Goal: Entertainment & Leisure: Consume media (video, audio)

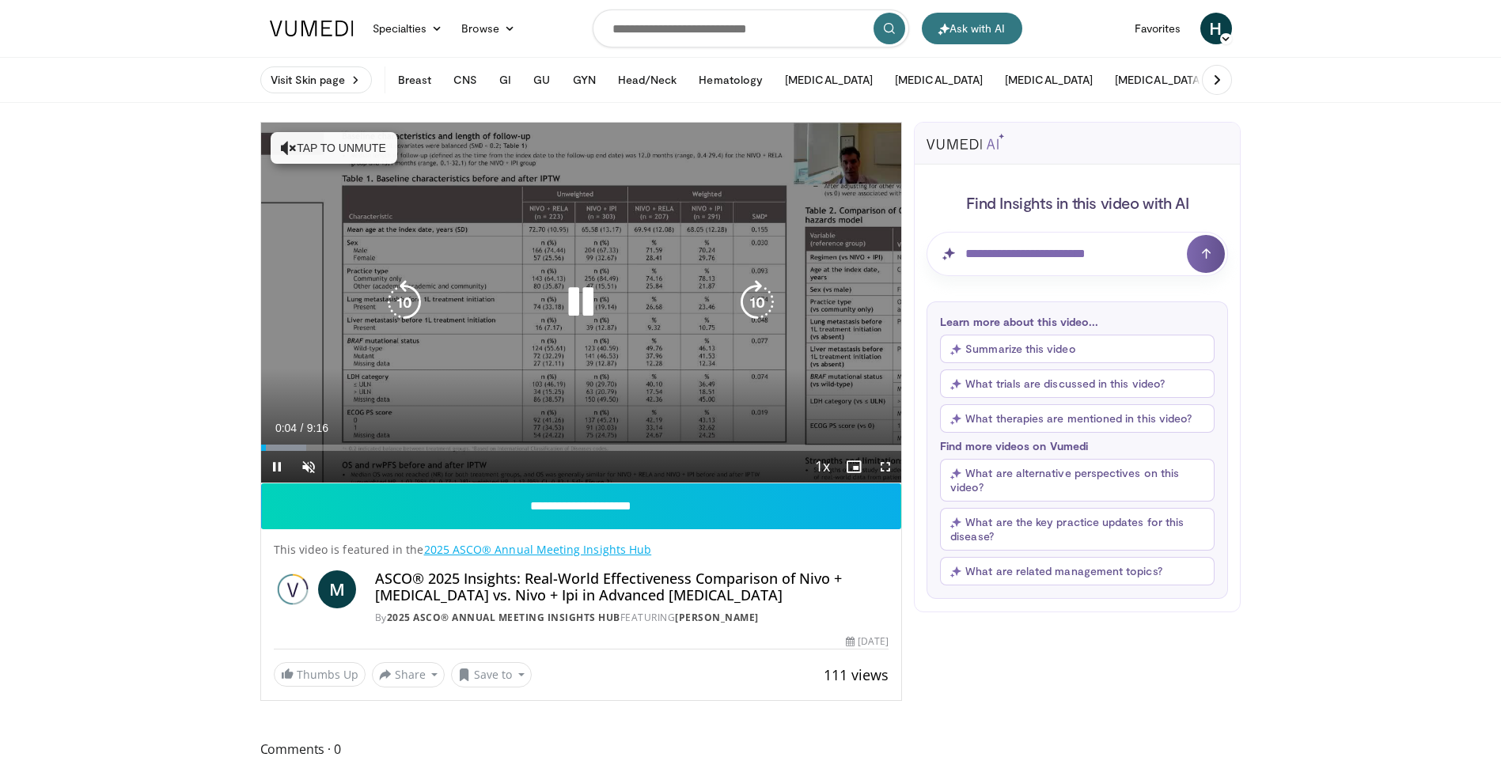
click at [342, 146] on button "Tap to unmute" at bounding box center [334, 148] width 127 height 32
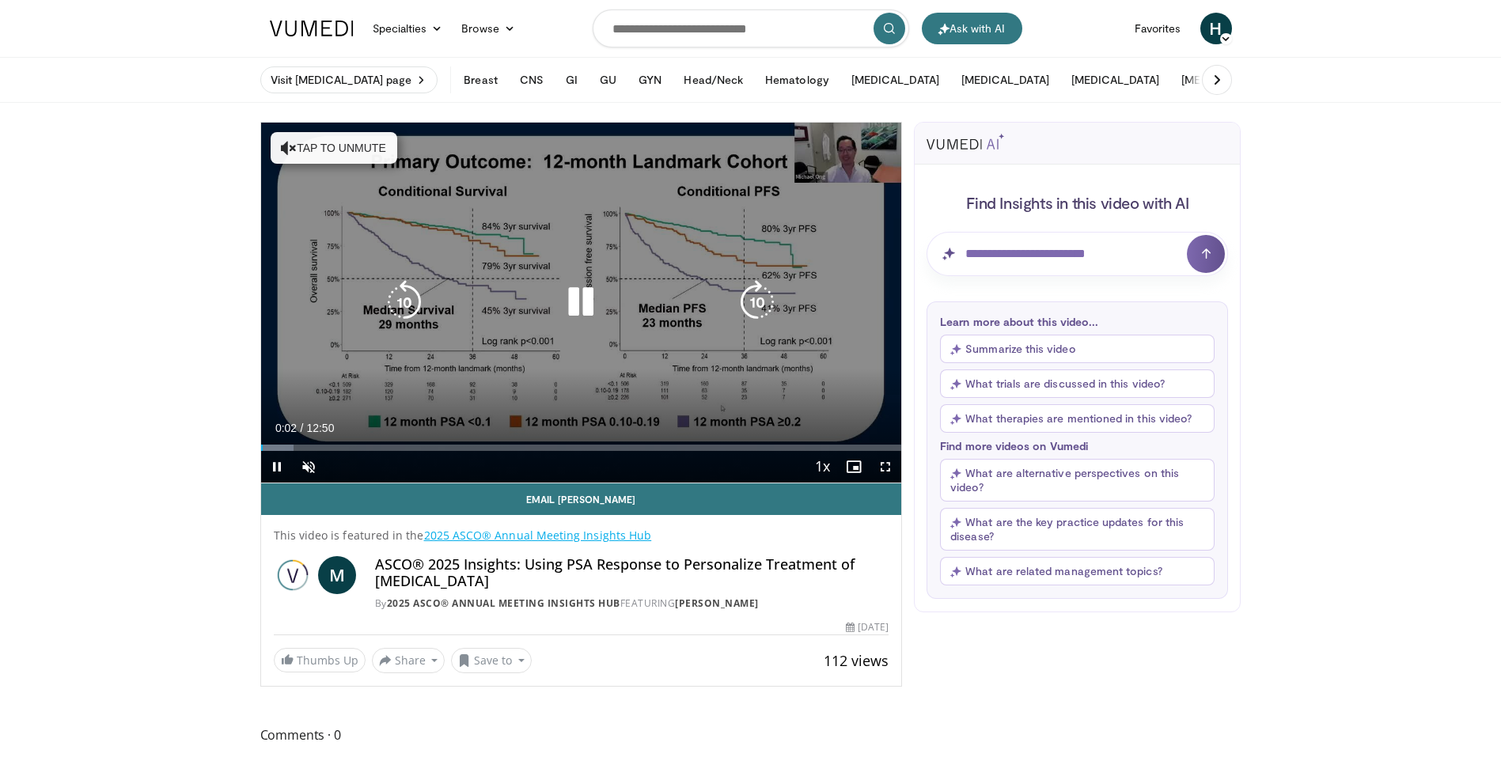
click at [286, 146] on icon "Video Player" at bounding box center [289, 148] width 16 height 16
